Goal: Navigation & Orientation: Understand site structure

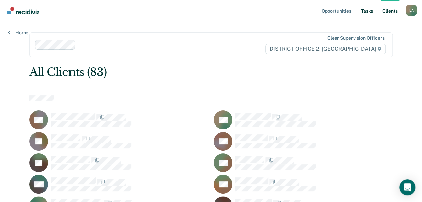
click at [370, 9] on link "Tasks" at bounding box center [367, 10] width 15 height 21
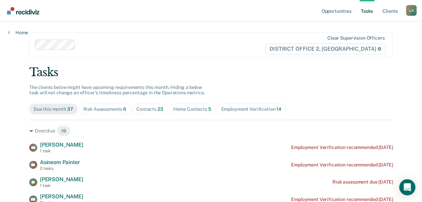
click at [99, 107] on div "Risk Assessments 6" at bounding box center [104, 109] width 43 height 6
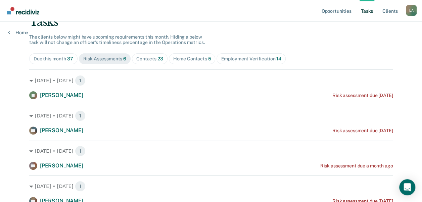
scroll to position [51, 0]
click at [146, 64] on div "Tasks The clients below might have upcoming requirements this month. Hiding a b…" at bounding box center [211, 145] width 364 height 261
click at [145, 62] on span "Contacts 23" at bounding box center [150, 58] width 36 height 11
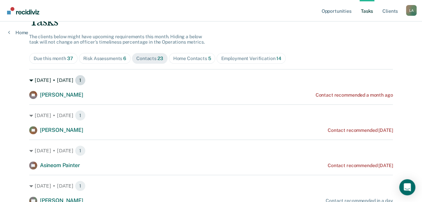
click at [29, 82] on icon at bounding box center [31, 81] width 4 height 4
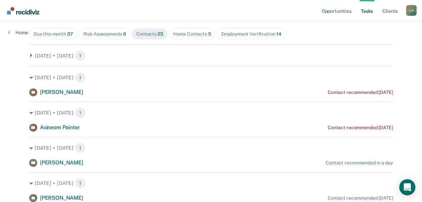
scroll to position [75, 0]
click at [185, 32] on div "Home Contacts 5" at bounding box center [192, 35] width 38 height 6
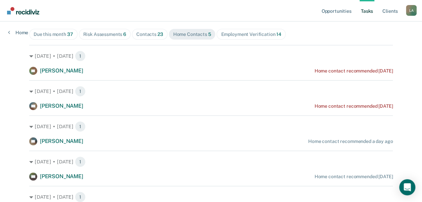
click at [252, 32] on div "Employment Verification 14" at bounding box center [251, 35] width 60 height 6
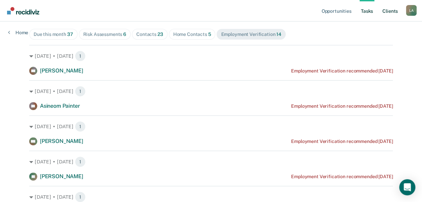
click at [392, 14] on link "Client s" at bounding box center [390, 10] width 18 height 21
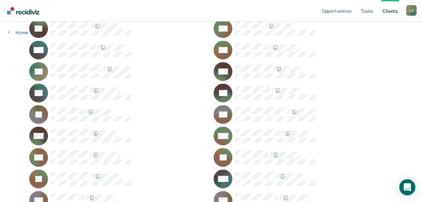
scroll to position [132, 0]
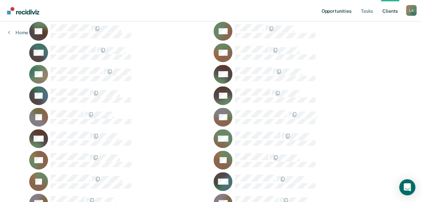
click at [331, 11] on link "Opportunities" at bounding box center [336, 10] width 33 height 21
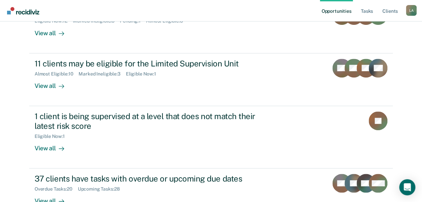
scroll to position [206, 0]
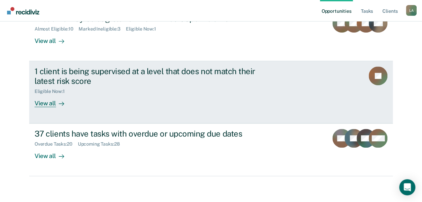
click at [110, 108] on link "1 client is being supervised at a level that does not match their latest risk s…" at bounding box center [211, 92] width 364 height 62
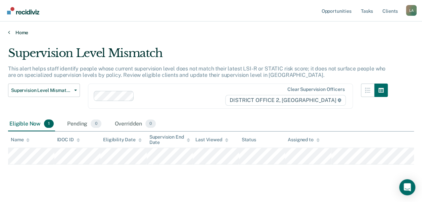
click at [10, 35] on link "Home" at bounding box center [211, 33] width 406 height 6
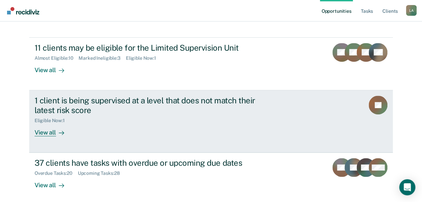
scroll to position [206, 0]
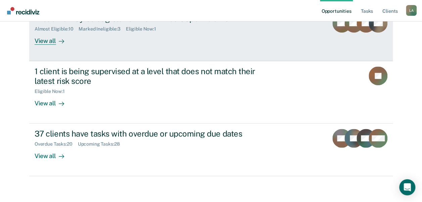
click at [102, 50] on link "11 clients may be eligible for the Limited Supervision Unit Almost Eligible : 1…" at bounding box center [211, 34] width 364 height 53
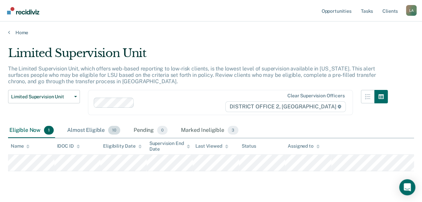
click at [78, 131] on div "Almost Eligible 10" at bounding box center [94, 130] width 56 height 15
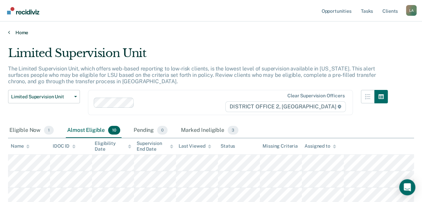
click at [11, 33] on link "Home" at bounding box center [211, 33] width 406 height 6
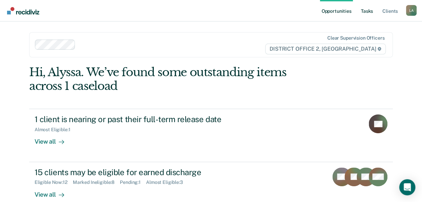
click at [361, 11] on link "Tasks" at bounding box center [367, 10] width 15 height 21
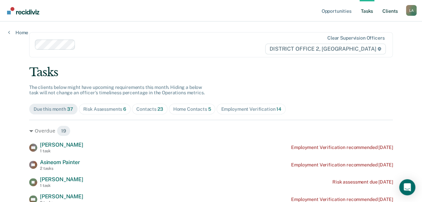
click at [392, 11] on link "Client s" at bounding box center [390, 10] width 18 height 21
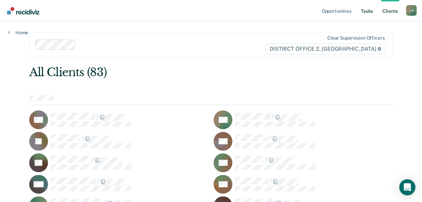
click at [372, 13] on link "Tasks" at bounding box center [367, 10] width 15 height 21
